Goal: Navigation & Orientation: Find specific page/section

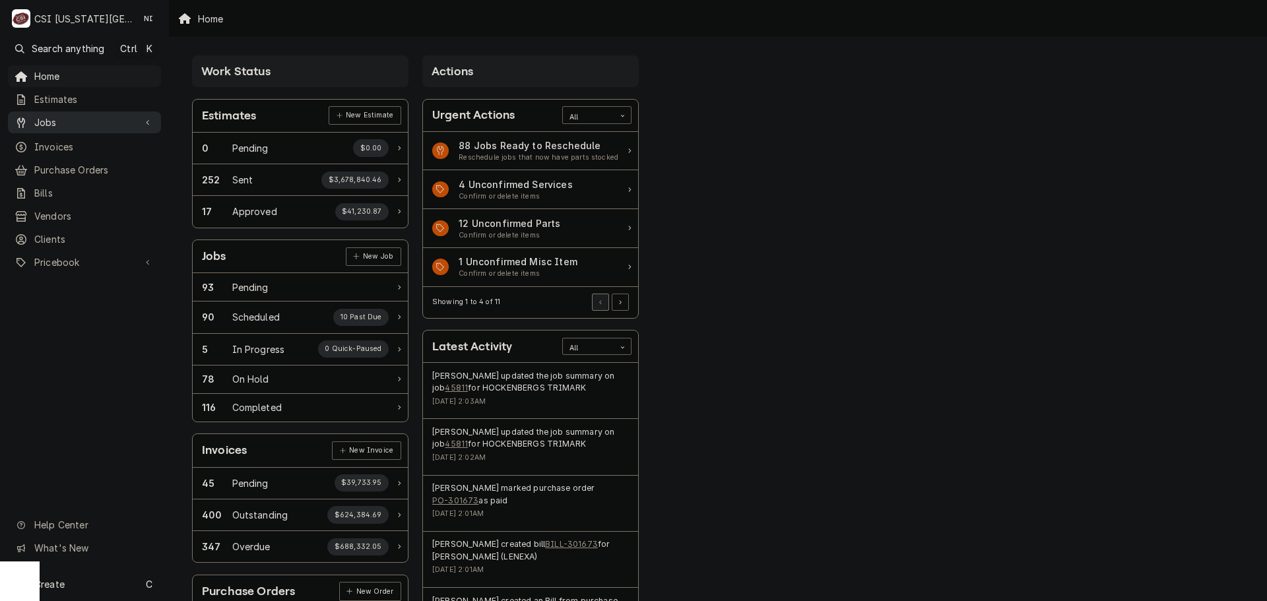
click at [89, 115] on span "Jobs" at bounding box center [84, 122] width 100 height 14
click at [74, 299] on span "Pricebook" at bounding box center [84, 306] width 100 height 14
